Goal: Use online tool/utility: Utilize a website feature to perform a specific function

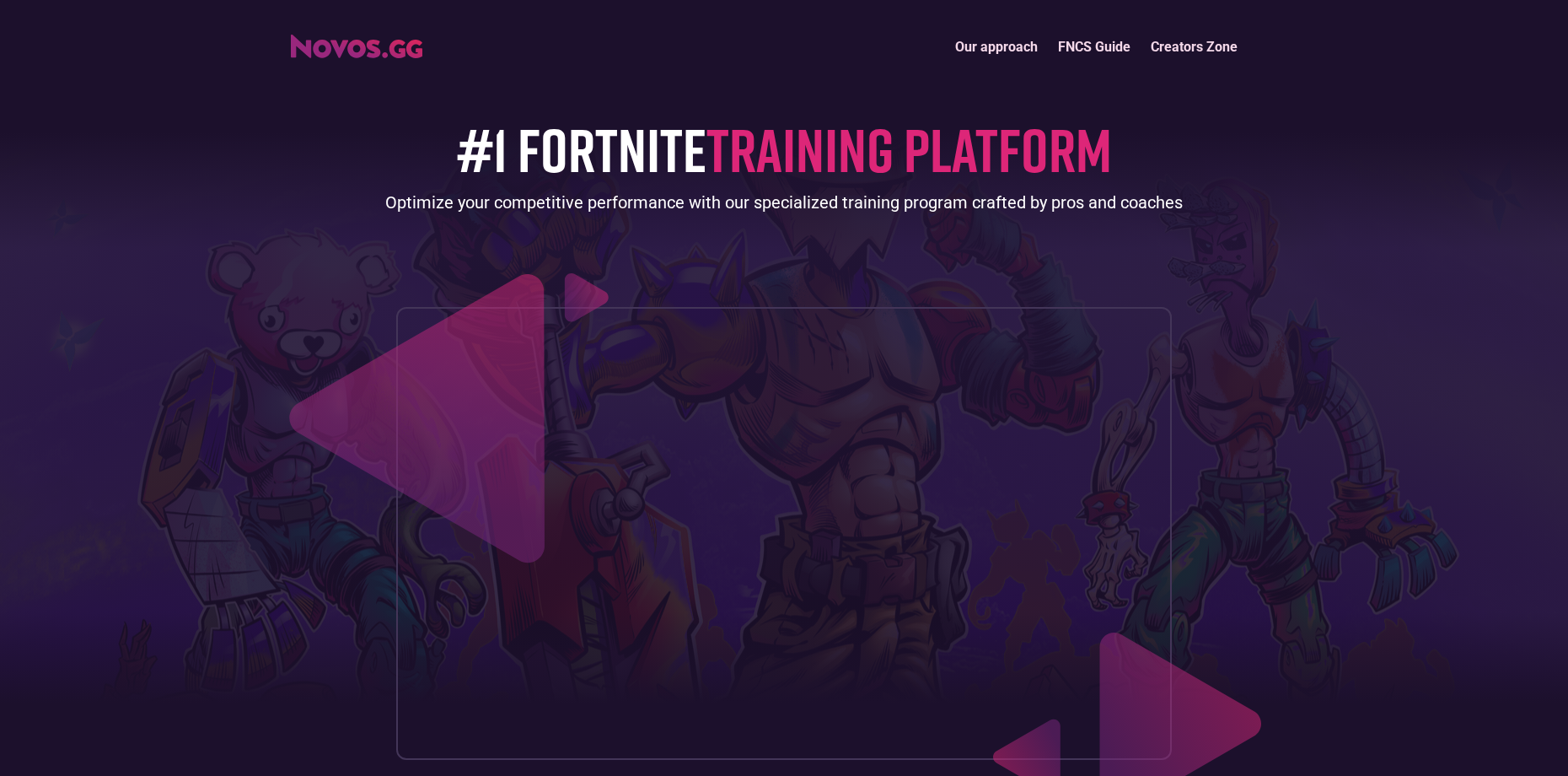
click at [376, 42] on img "home" at bounding box center [356, 47] width 132 height 24
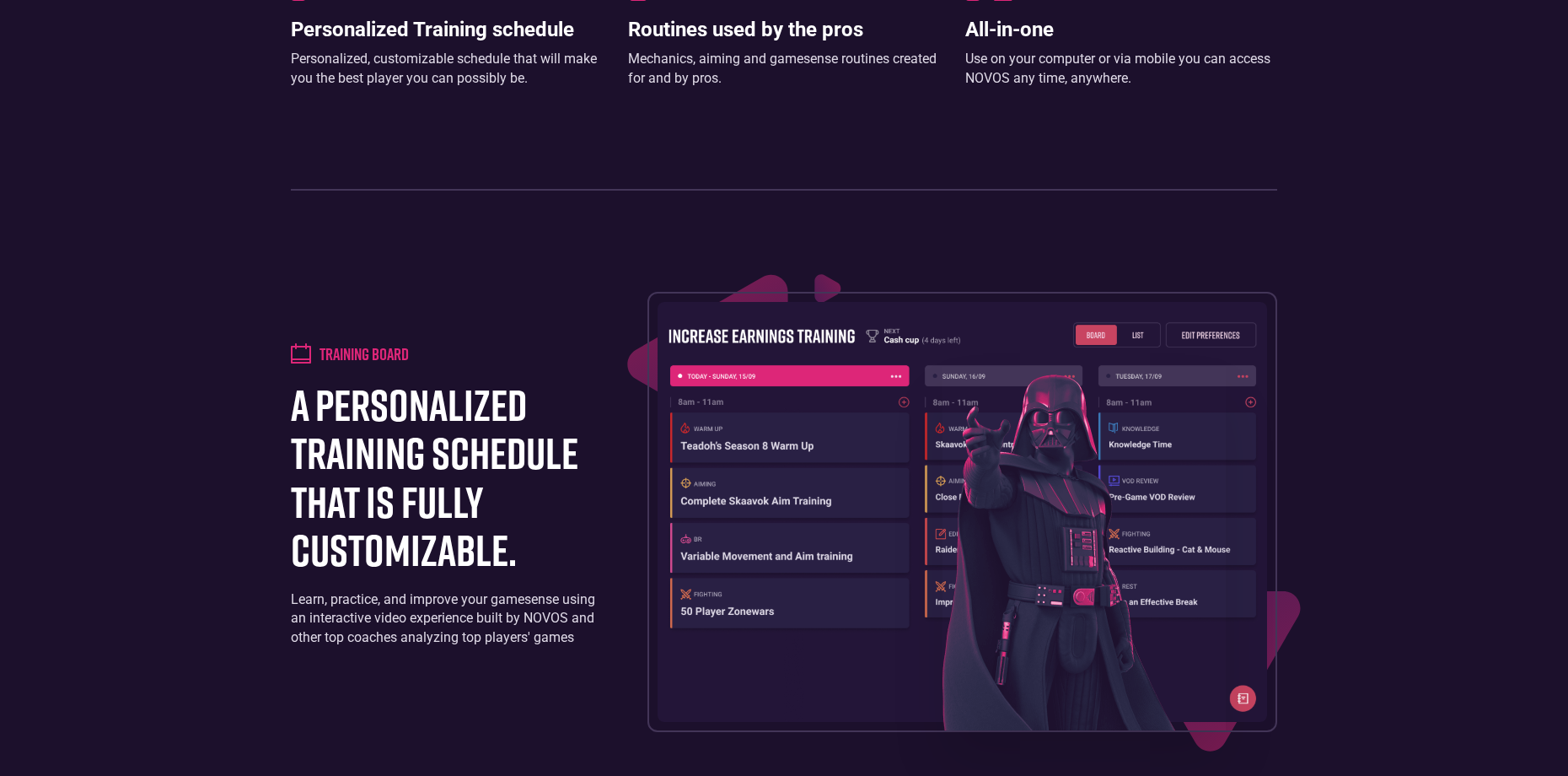
scroll to position [1518, 0]
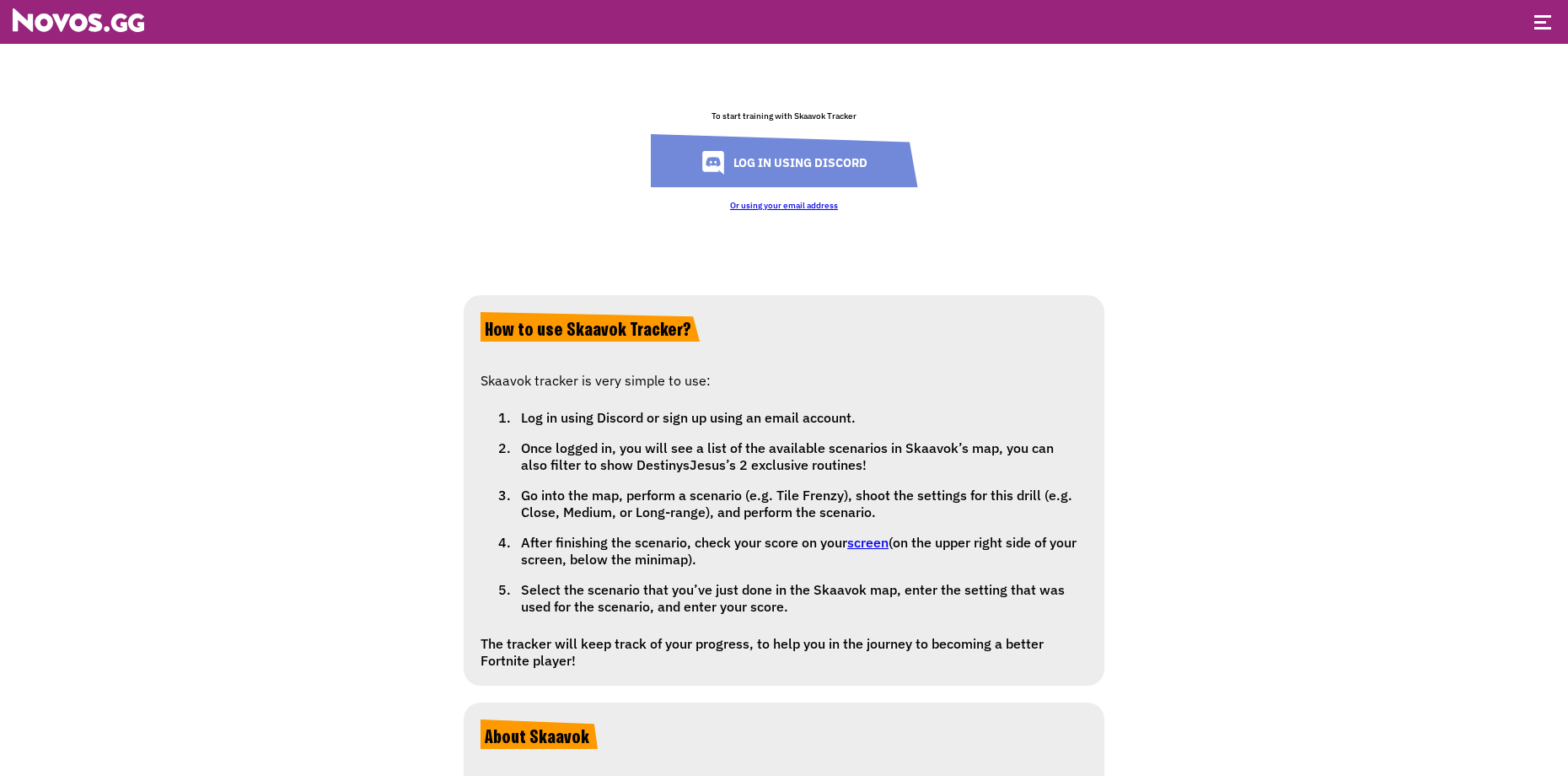
scroll to position [168, 0]
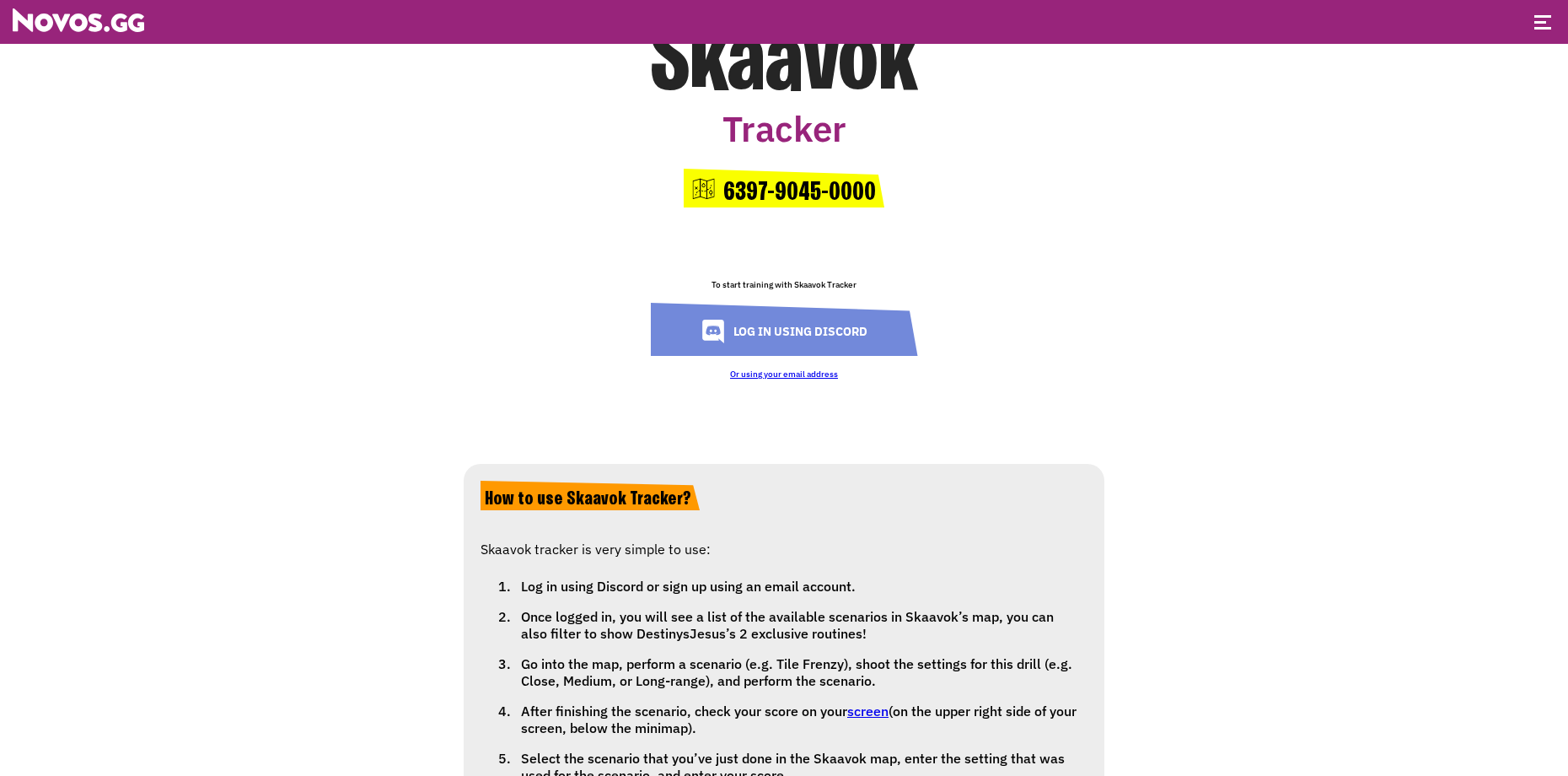
click at [817, 345] on link "Log in using Discord" at bounding box center [784, 330] width 267 height 53
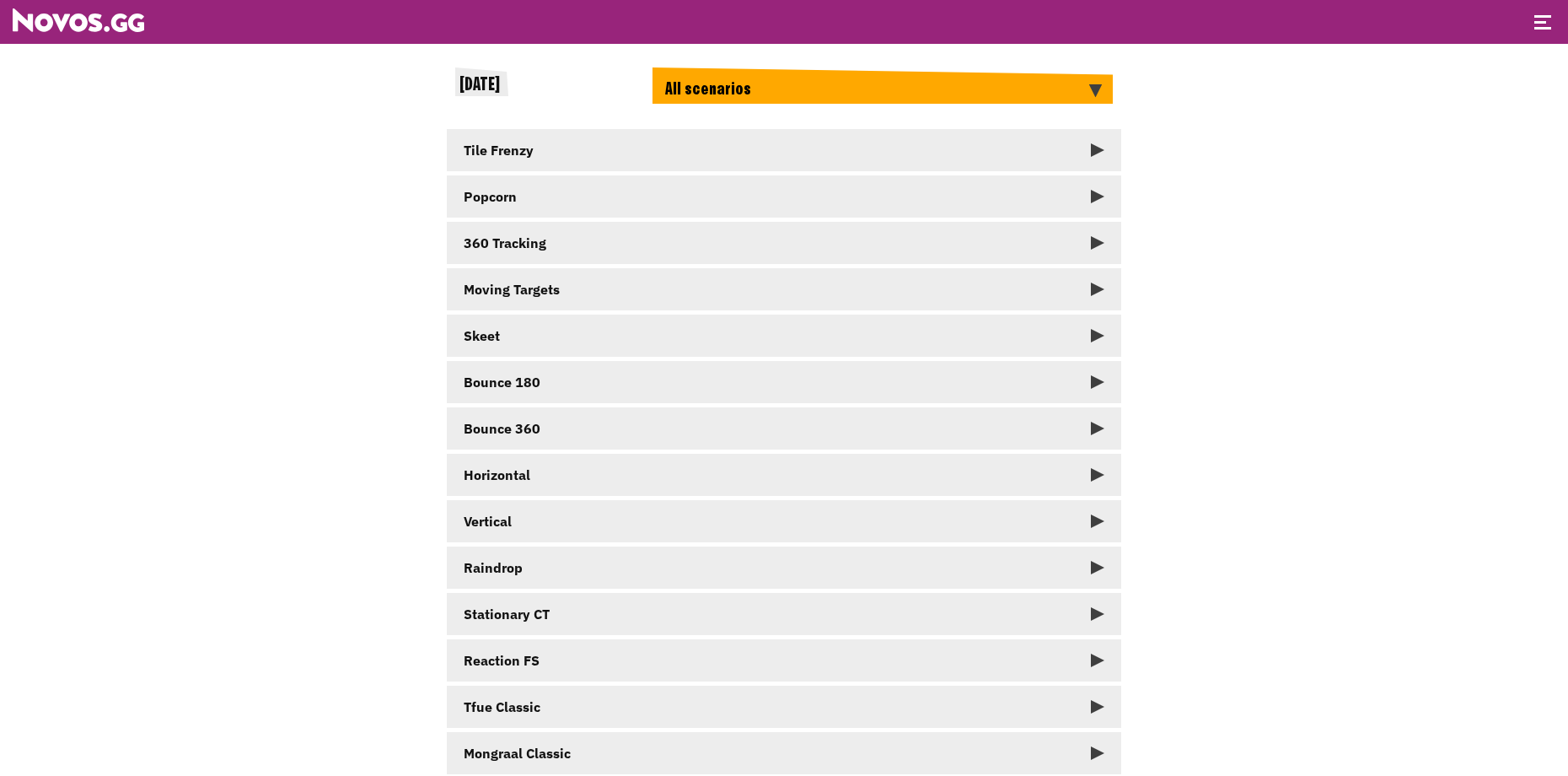
click at [1005, 98] on div "All scenarios" at bounding box center [881, 85] width 460 height 37
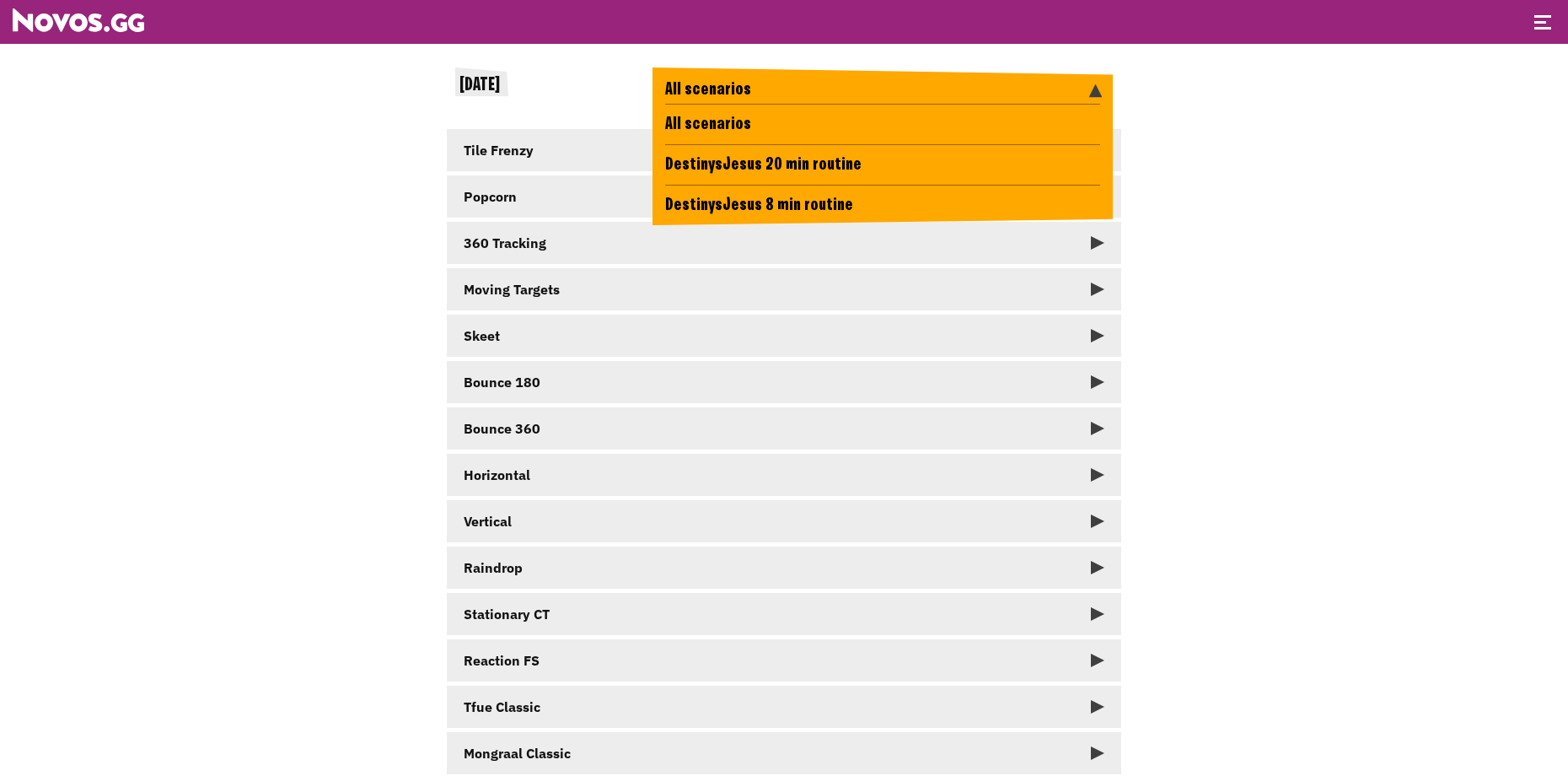
click at [778, 170] on li "DestinysJesus 20 min routine" at bounding box center [882, 164] width 435 height 41
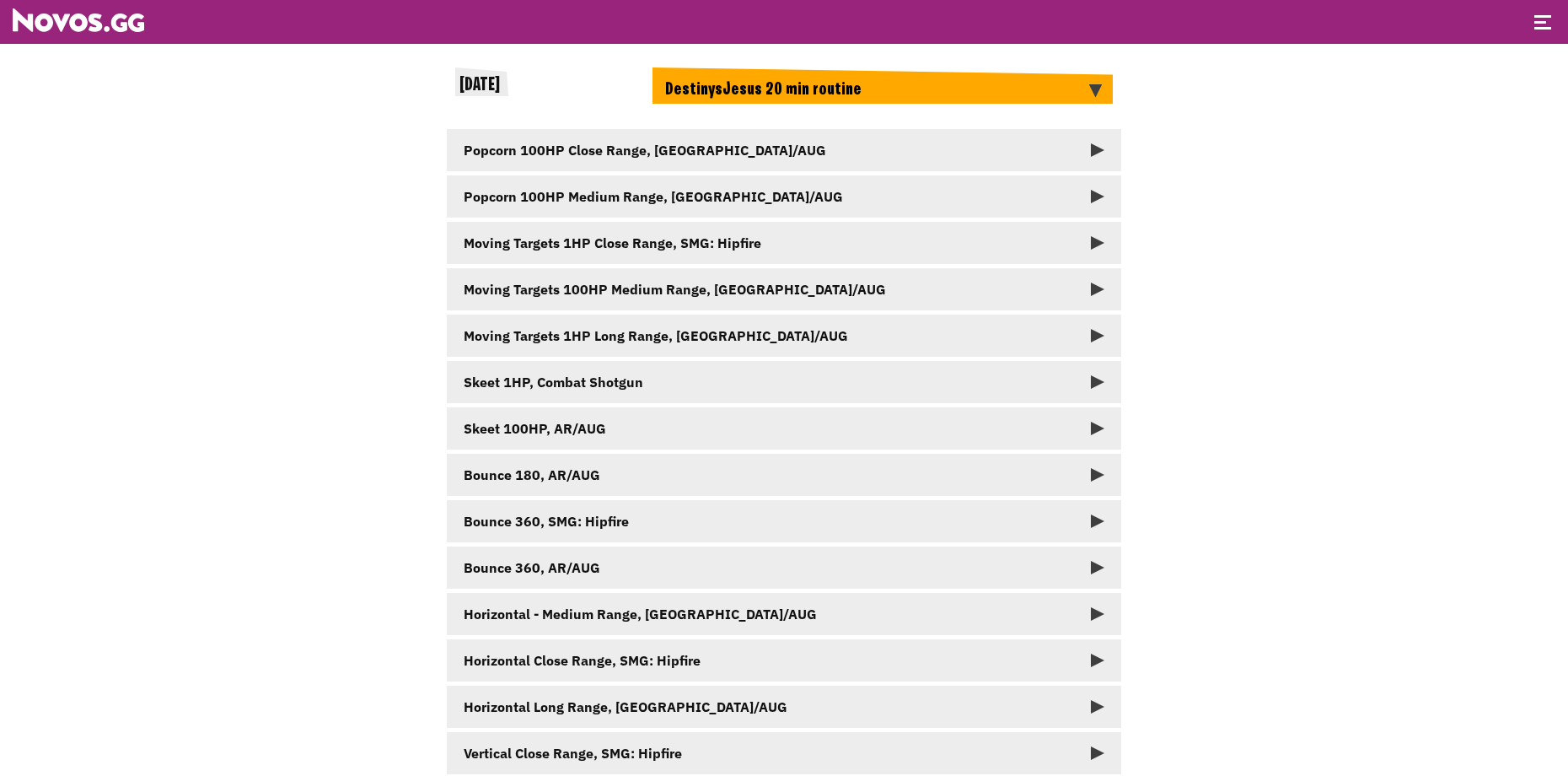
click at [1086, 158] on link "Popcorn 100HP Close Range, AR/AUG" at bounding box center [784, 149] width 675 height 43
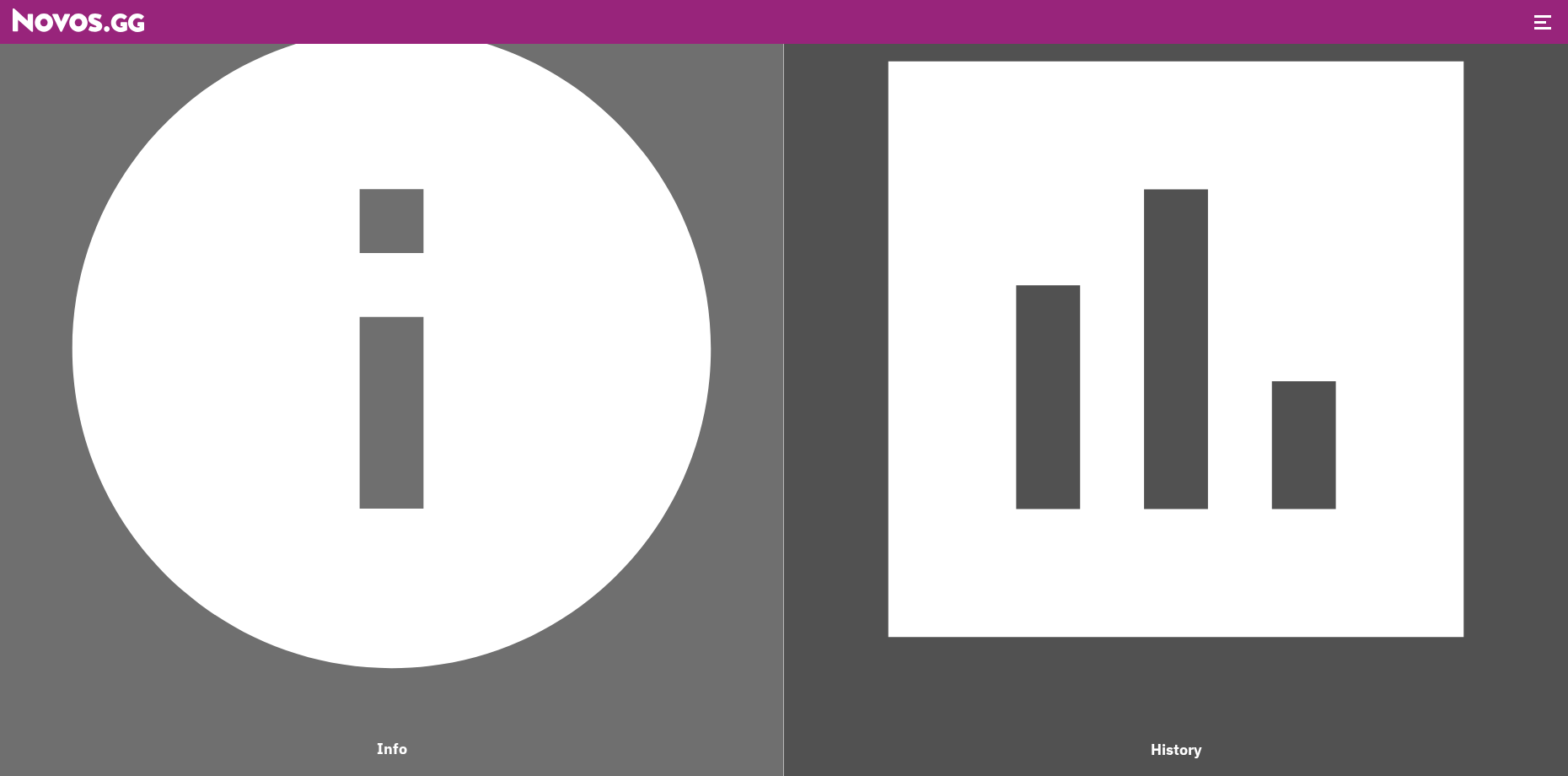
click at [1052, 484] on img at bounding box center [1175, 348] width 767 height 767
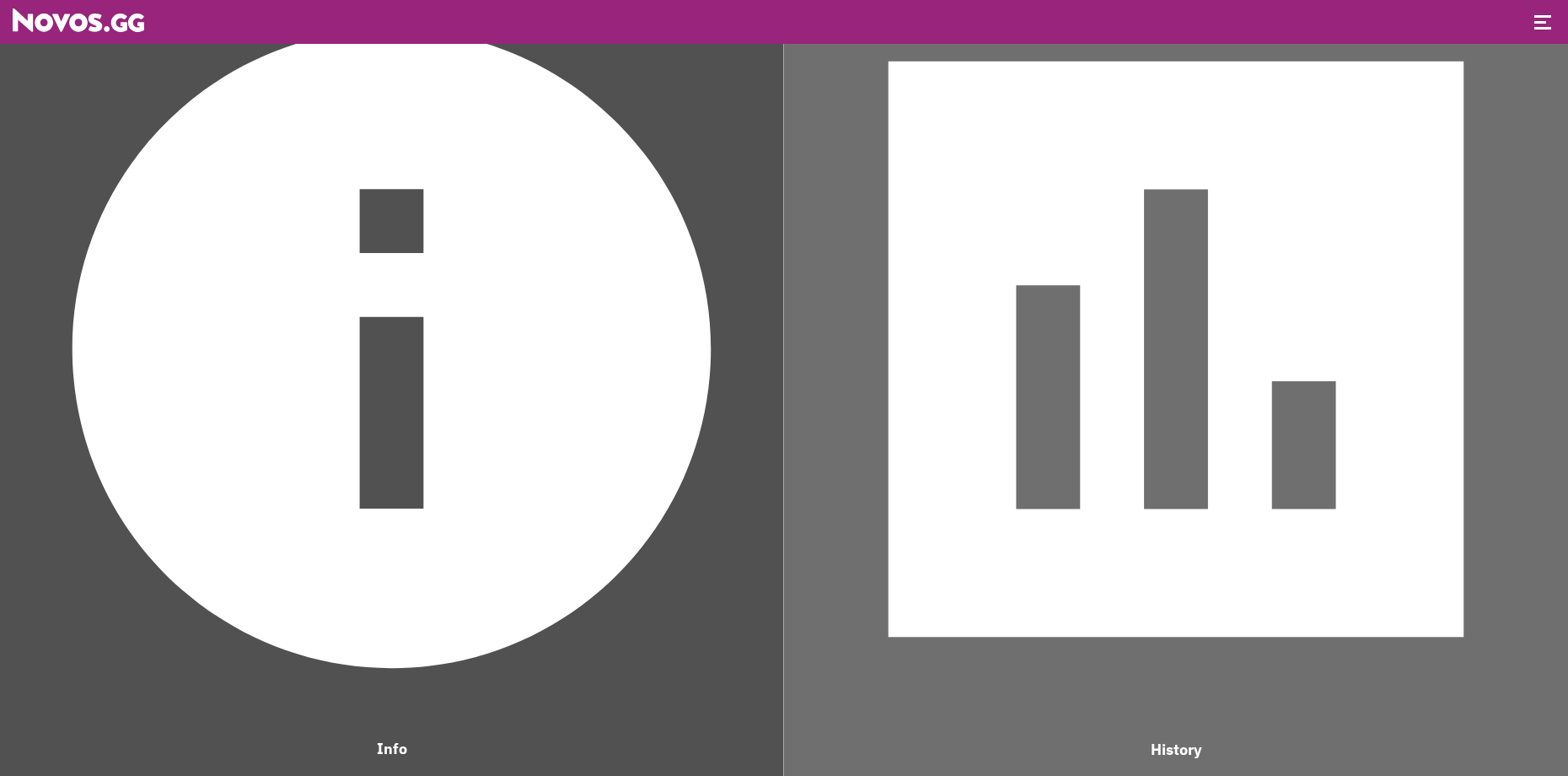
scroll to position [1123, 628]
click at [1001, 556] on img at bounding box center [1175, 348] width 767 height 767
click at [907, 555] on img at bounding box center [1175, 348] width 767 height 767
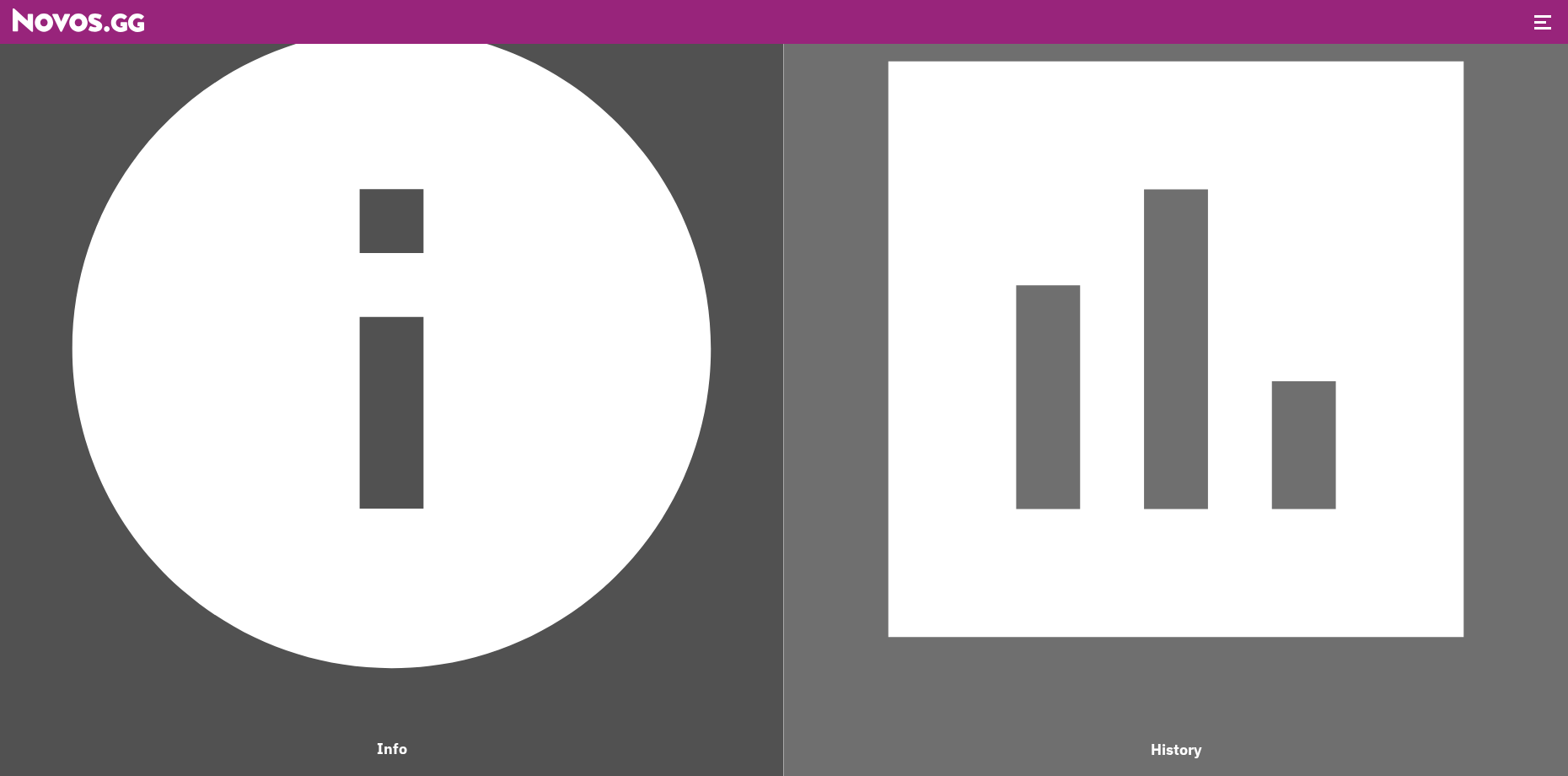
click at [570, 574] on img at bounding box center [392, 348] width 767 height 767
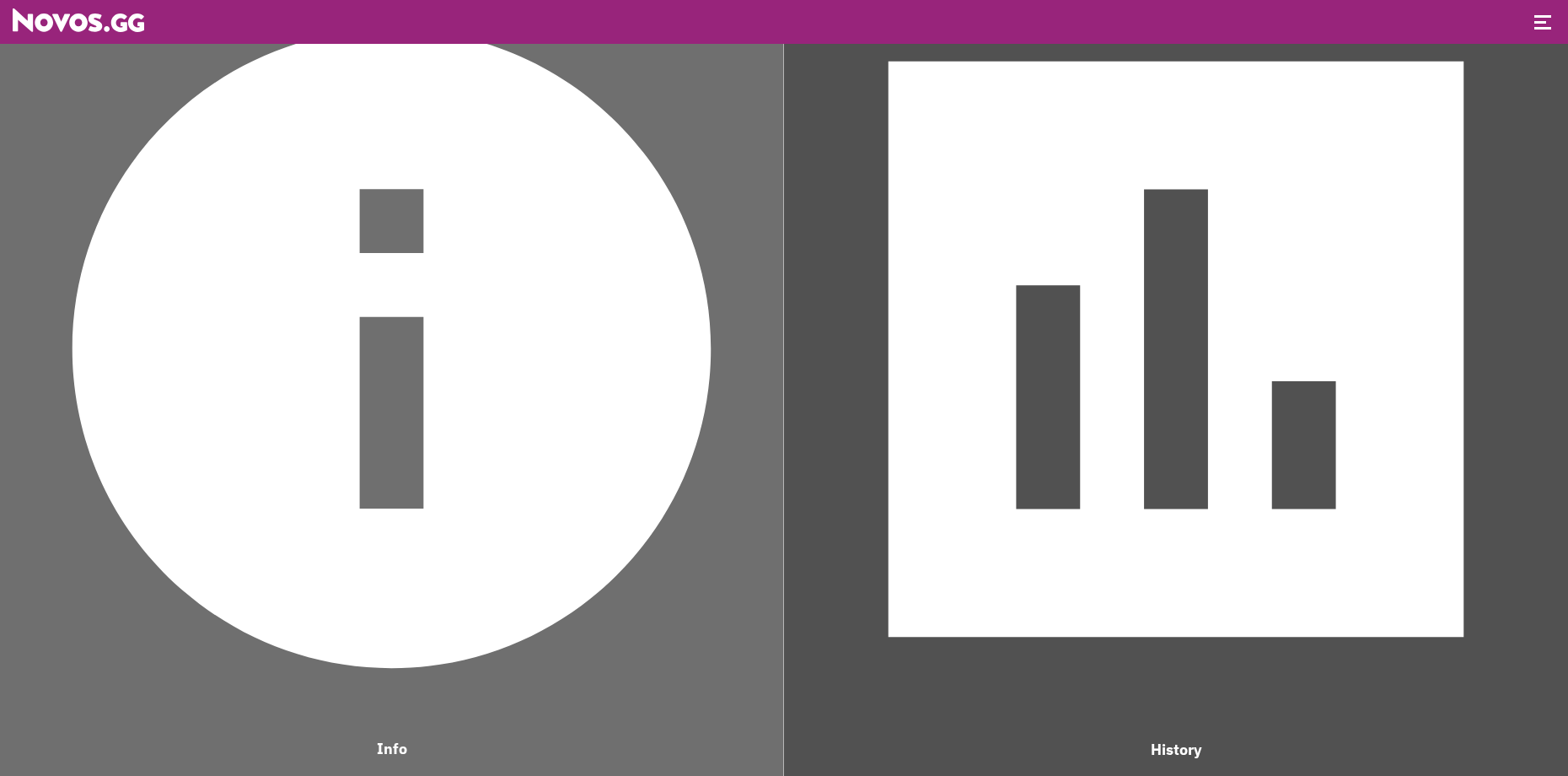
click at [570, 574] on img at bounding box center [392, 348] width 767 height 767
click at [1522, 18] on header at bounding box center [784, 22] width 1568 height 44
click at [1536, 20] on div at bounding box center [1542, 23] width 17 height 17
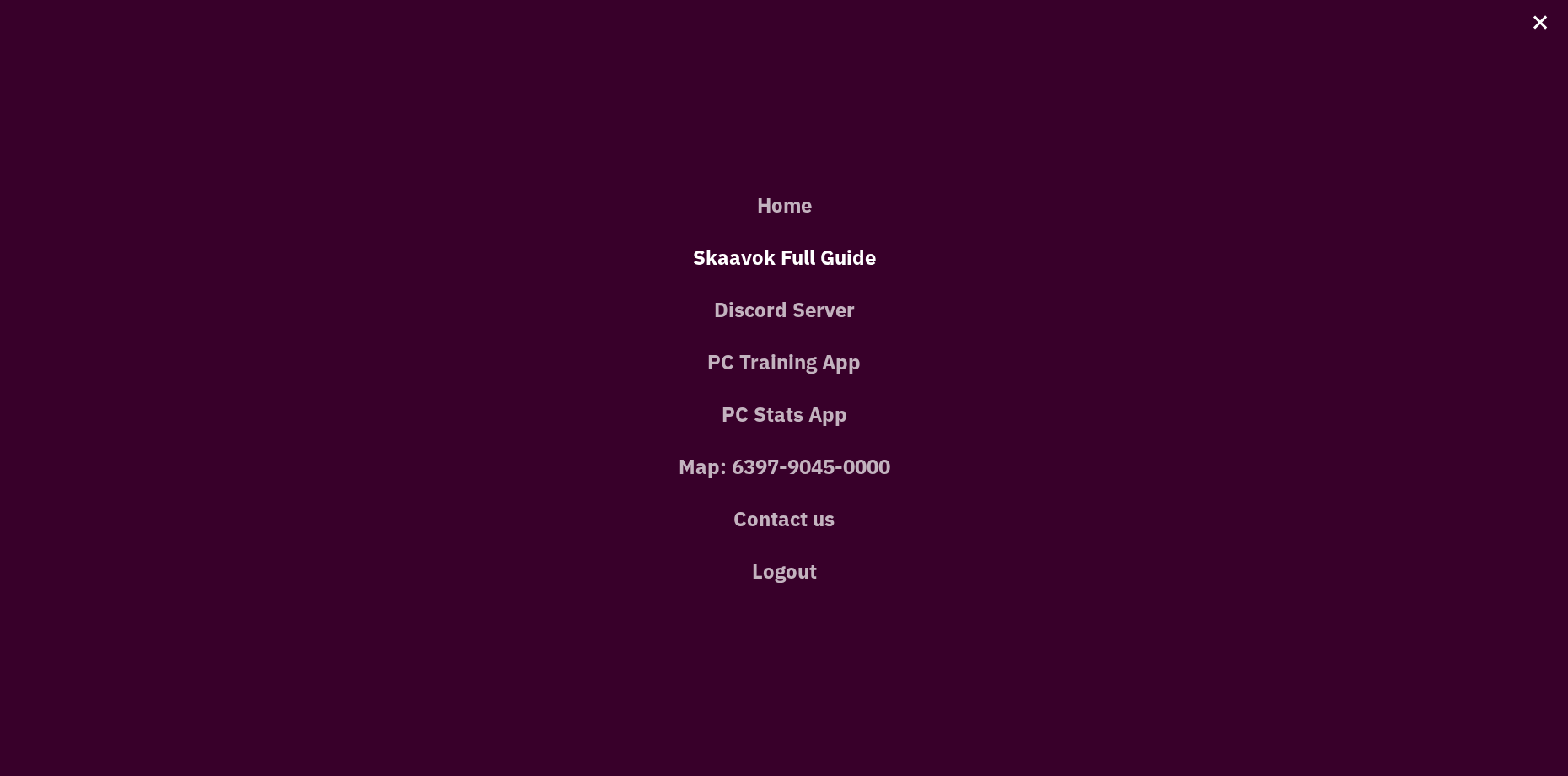
click at [817, 263] on link "Skaavok Full Guide" at bounding box center [784, 256] width 1518 height 52
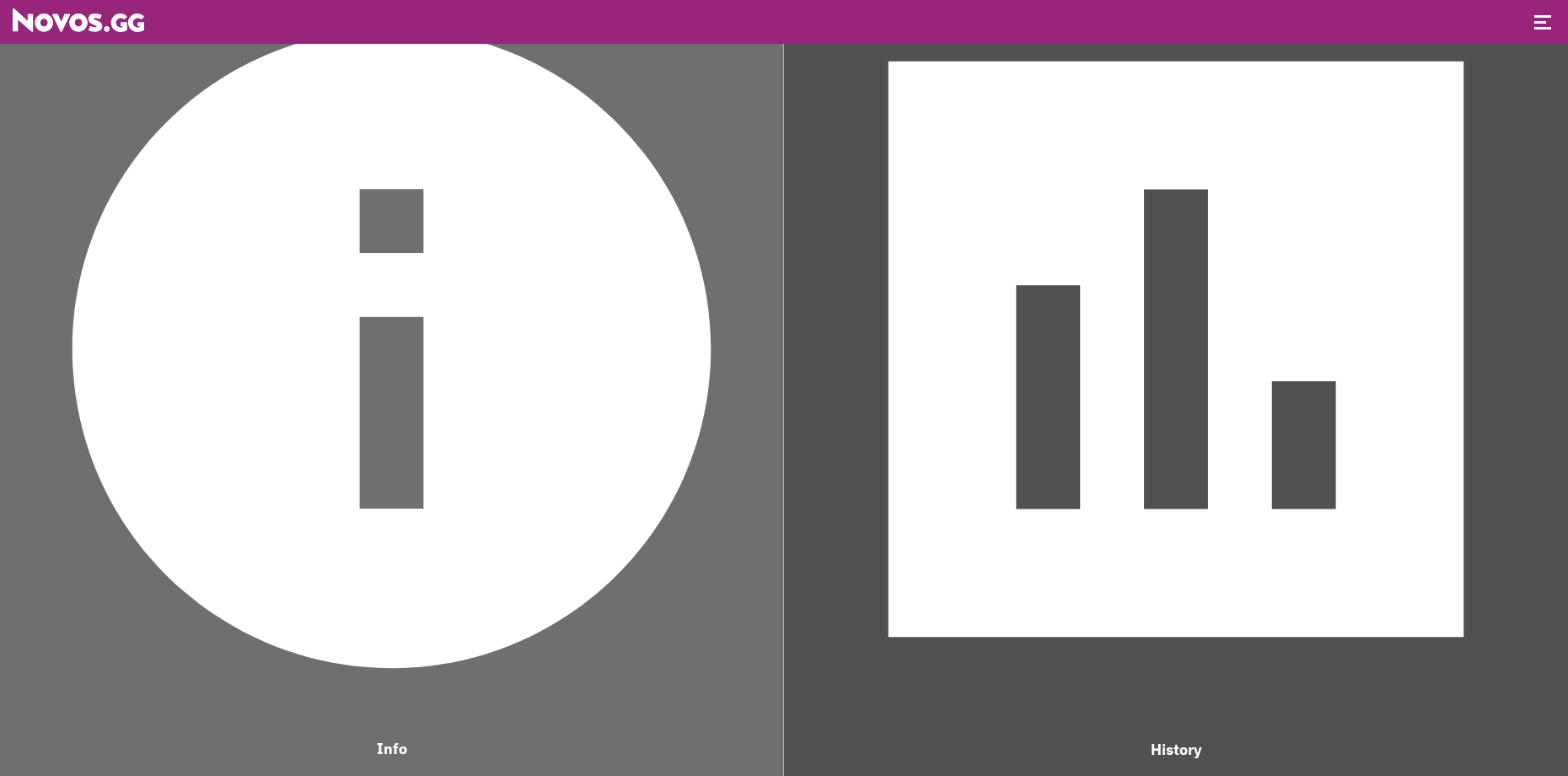
click at [67, 31] on img at bounding box center [78, 21] width 132 height 24
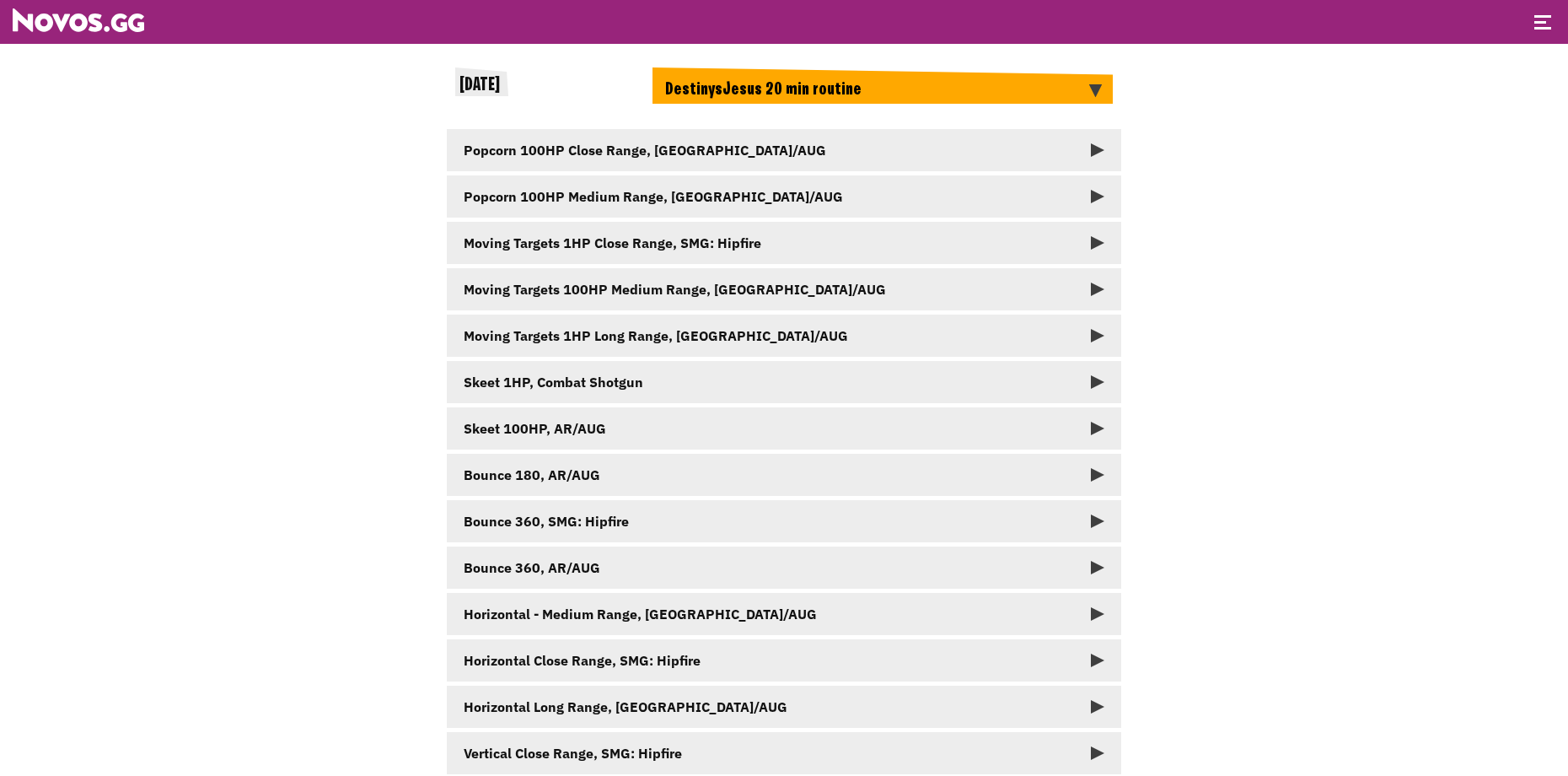
click at [763, 93] on div "DestinysJesus 20 min routine" at bounding box center [881, 85] width 460 height 37
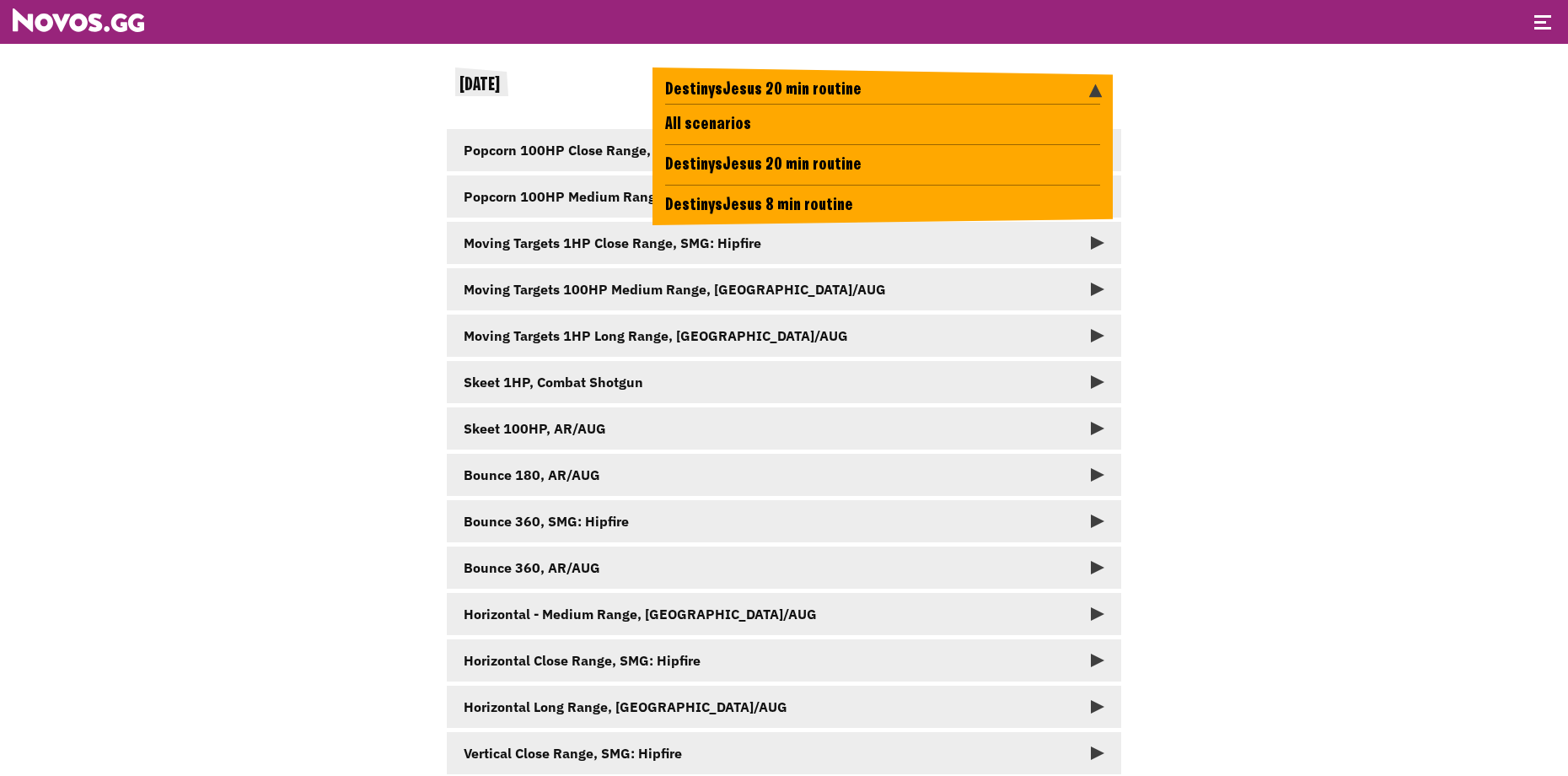
click at [761, 123] on li "All scenarios" at bounding box center [882, 124] width 435 height 41
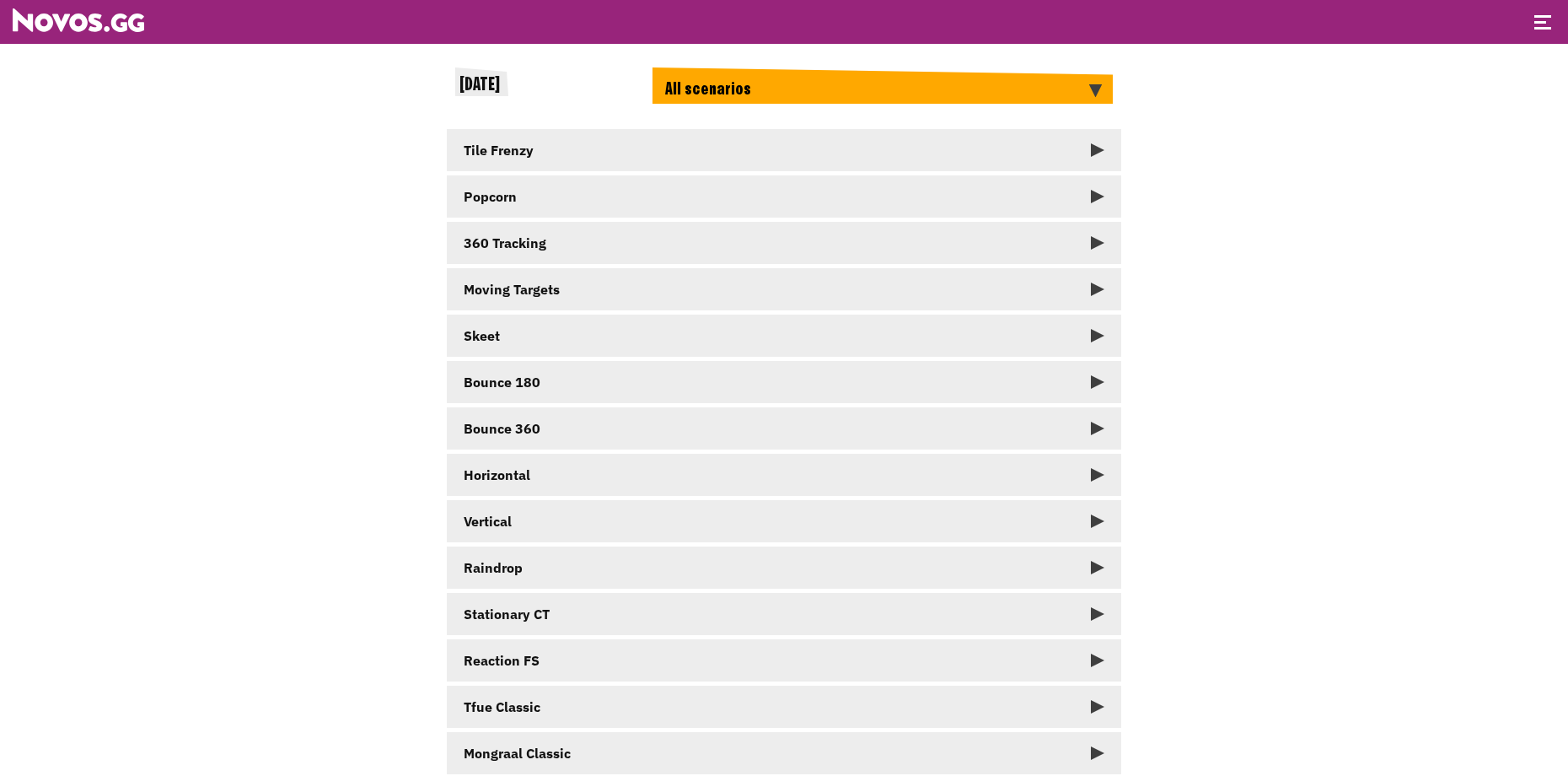
click at [746, 158] on link "Tile Frenzy" at bounding box center [784, 149] width 675 height 43
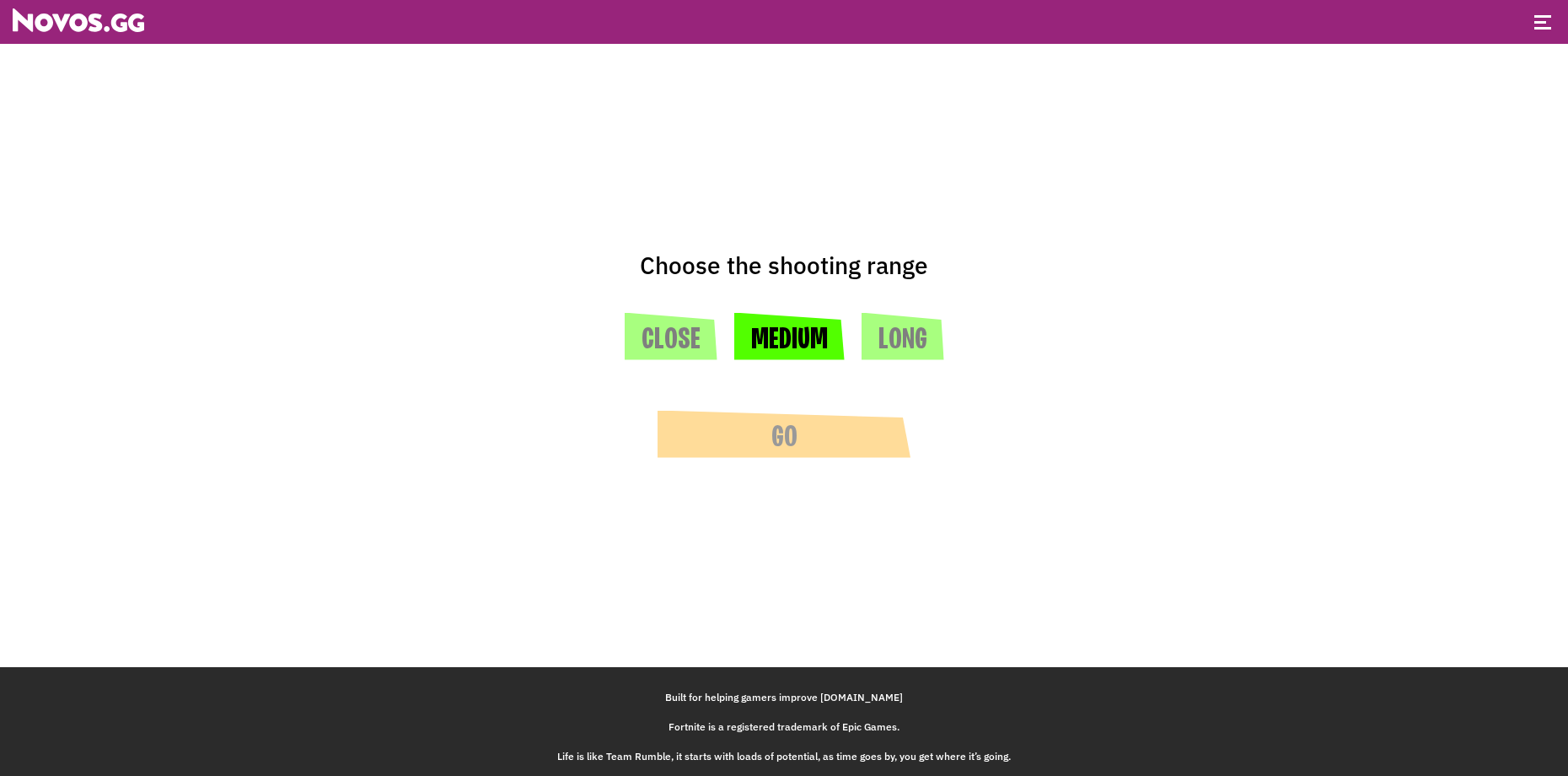
click at [782, 336] on button "Medium" at bounding box center [789, 337] width 111 height 48
click at [784, 457] on button "Go" at bounding box center [784, 435] width 253 height 48
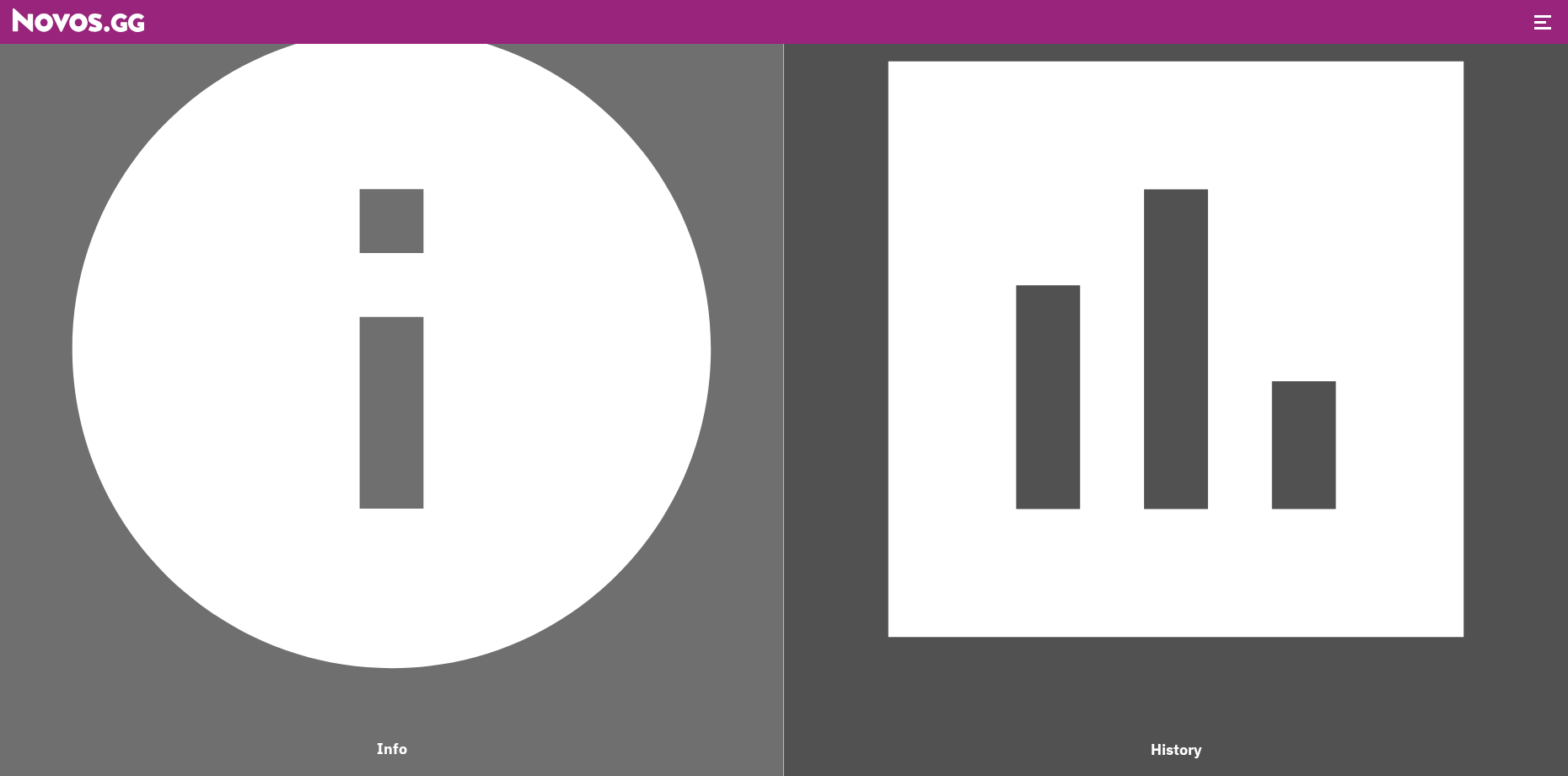
click at [602, 524] on img at bounding box center [392, 348] width 767 height 767
click at [602, 526] on img at bounding box center [392, 348] width 767 height 767
click at [602, 530] on img at bounding box center [392, 348] width 767 height 767
click at [596, 531] on img at bounding box center [392, 348] width 767 height 767
